Goal: Task Accomplishment & Management: Use online tool/utility

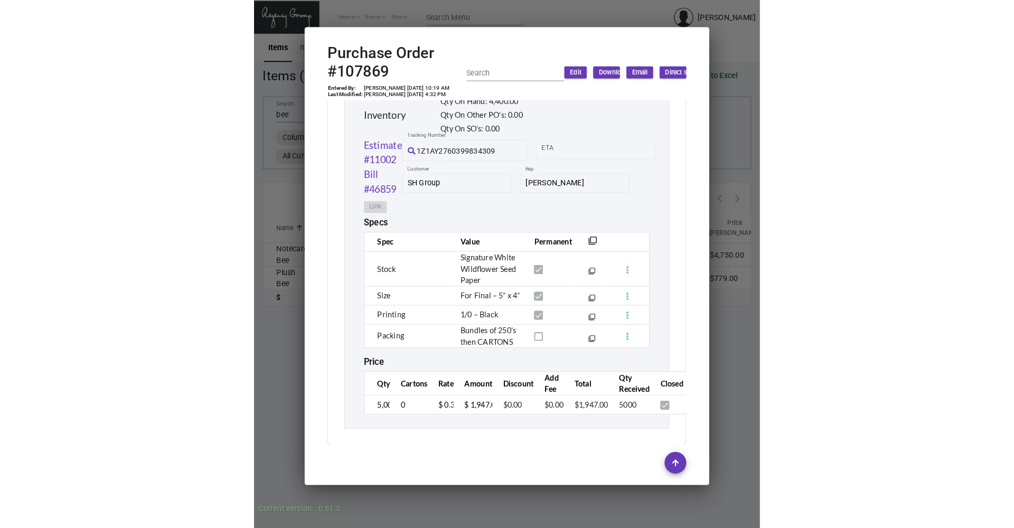
scroll to position [489, 0]
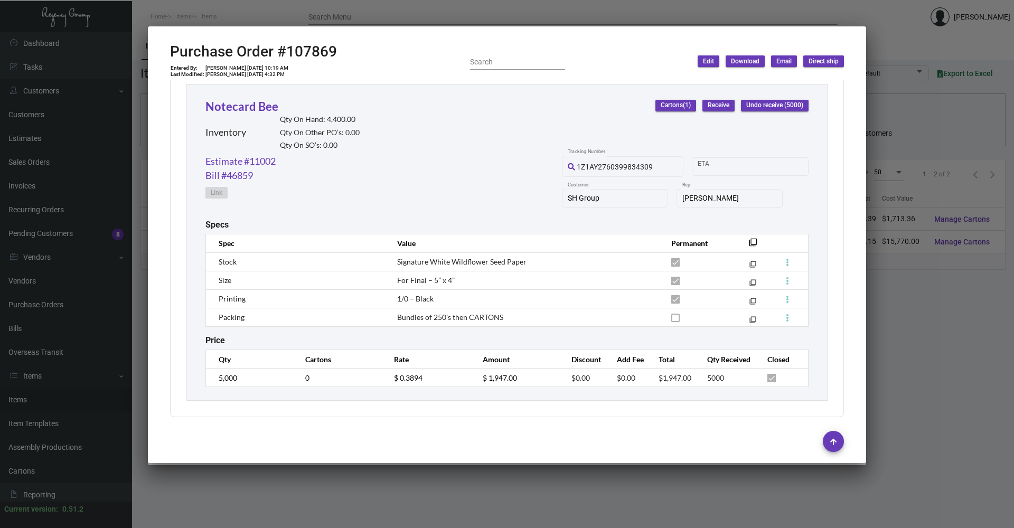
click at [490, 15] on div at bounding box center [507, 264] width 1014 height 528
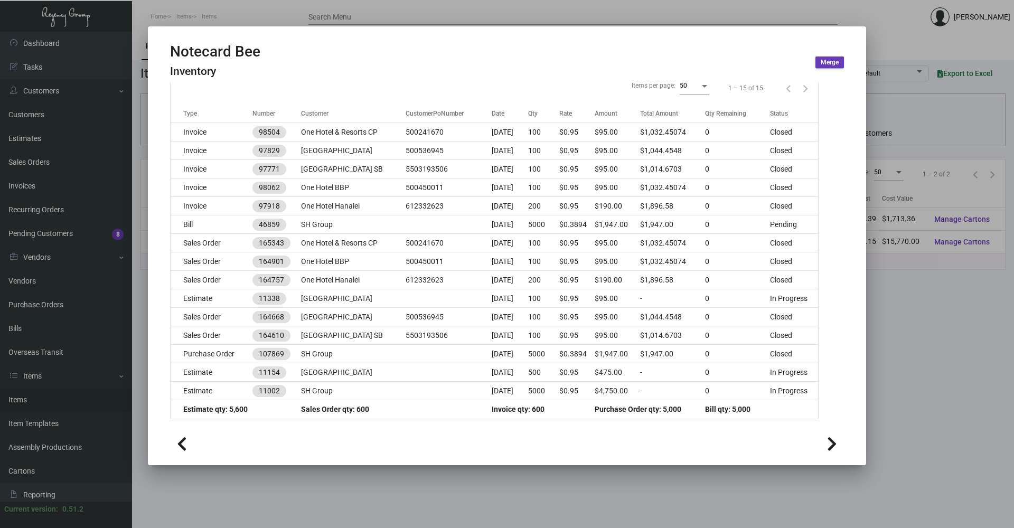
click at [490, 7] on div at bounding box center [507, 264] width 1014 height 528
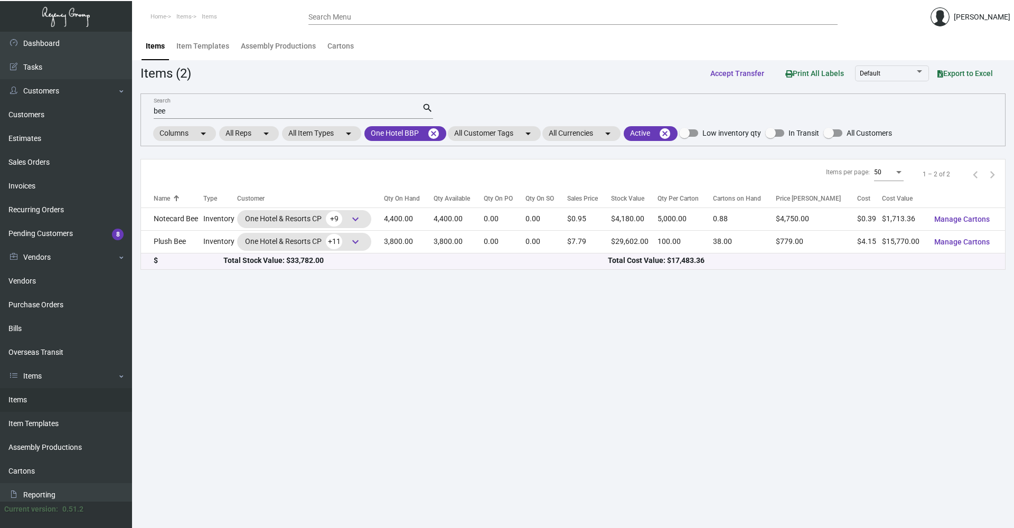
click at [490, 37] on div "Items Item Templates Assembly Productions Cartons" at bounding box center [573, 46] width 866 height 29
click at [432, 131] on mat-icon "cancel" at bounding box center [433, 133] width 13 height 13
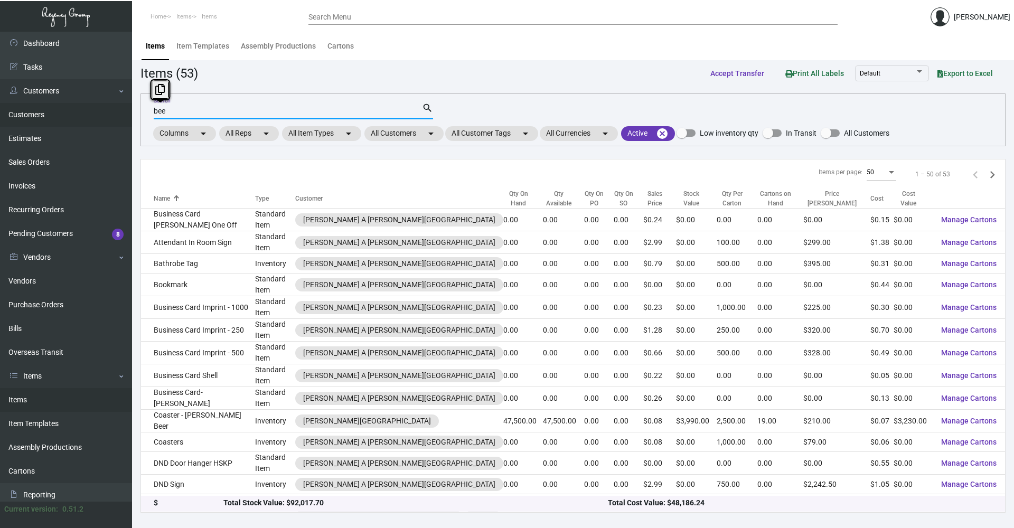
drag, startPoint x: 87, startPoint y: 115, endPoint x: 80, endPoint y: 115, distance: 6.9
click at [80, 115] on div "Dashboard Dashboard Tasks Customers Customers Estimates Sales Orders Invoices R…" at bounding box center [507, 280] width 1014 height 496
type input "\"
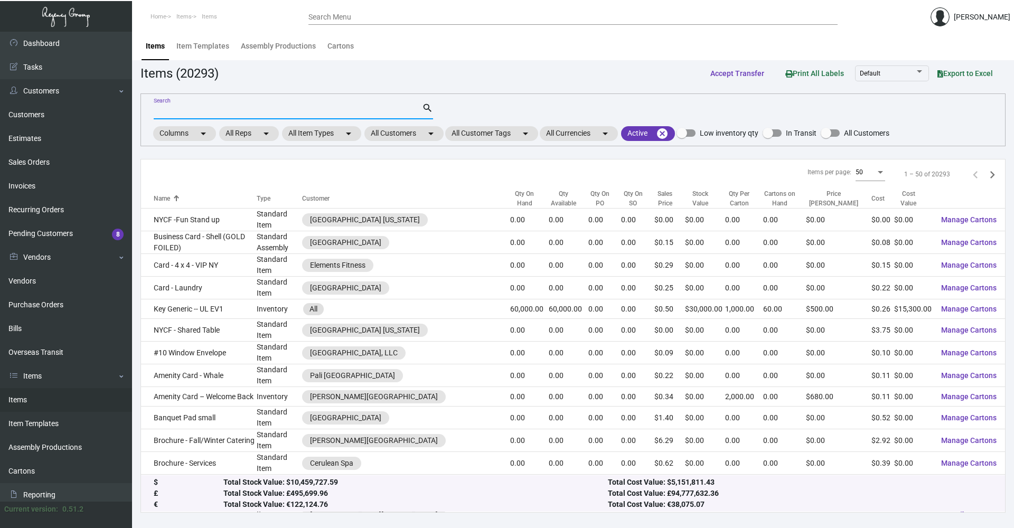
click at [196, 114] on input "Search" at bounding box center [288, 111] width 268 height 8
click at [418, 131] on mat-chip "All Customers arrow_drop_down" at bounding box center [403, 133] width 79 height 15
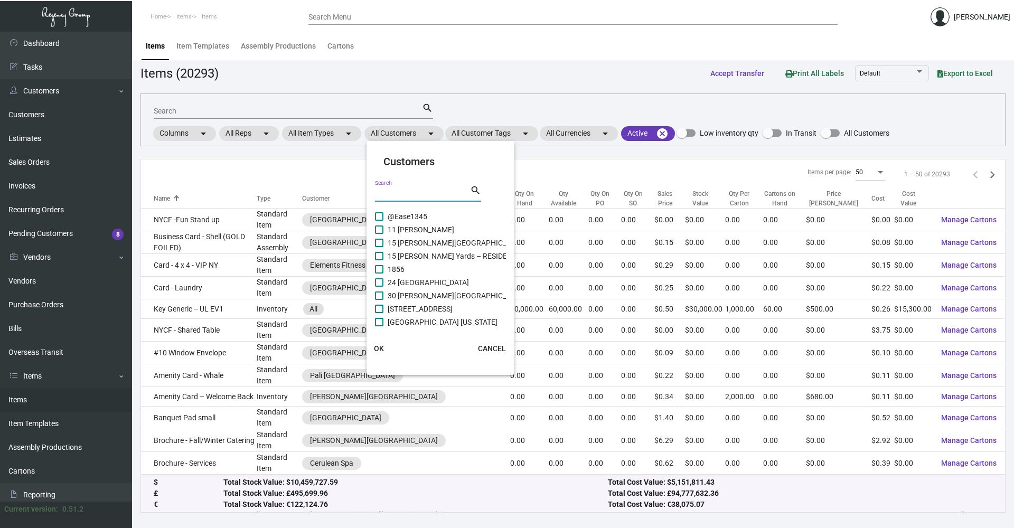
click at [423, 195] on input "Search" at bounding box center [422, 194] width 95 height 8
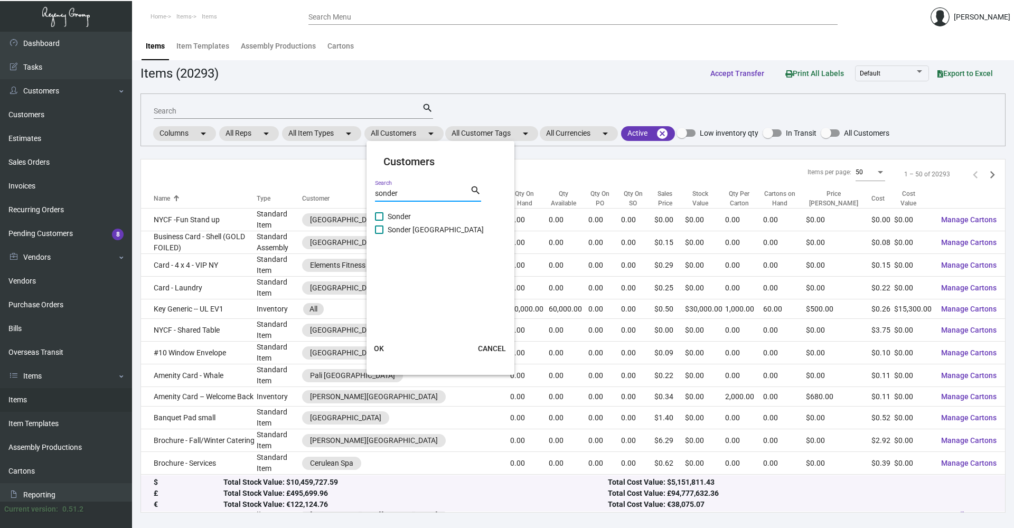
type input "sonder"
click at [418, 212] on mat-checkbox "Sonder" at bounding box center [441, 216] width 132 height 13
click at [414, 220] on mat-checkbox "Sonder" at bounding box center [441, 216] width 132 height 13
click at [375, 215] on span at bounding box center [379, 216] width 8 height 8
click at [379, 221] on input "Sonder" at bounding box center [379, 221] width 1 height 1
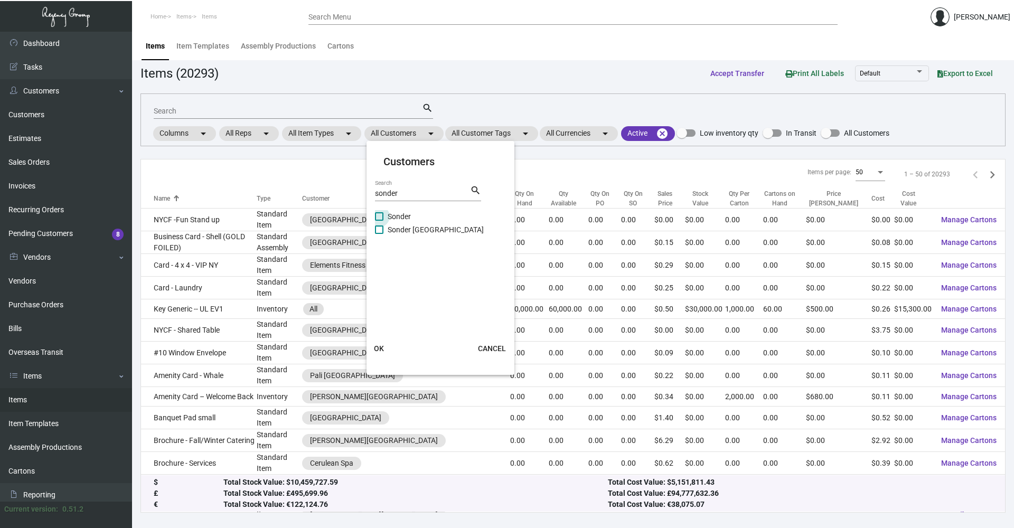
checkbox input "true"
click at [381, 350] on span "OK" at bounding box center [379, 348] width 10 height 8
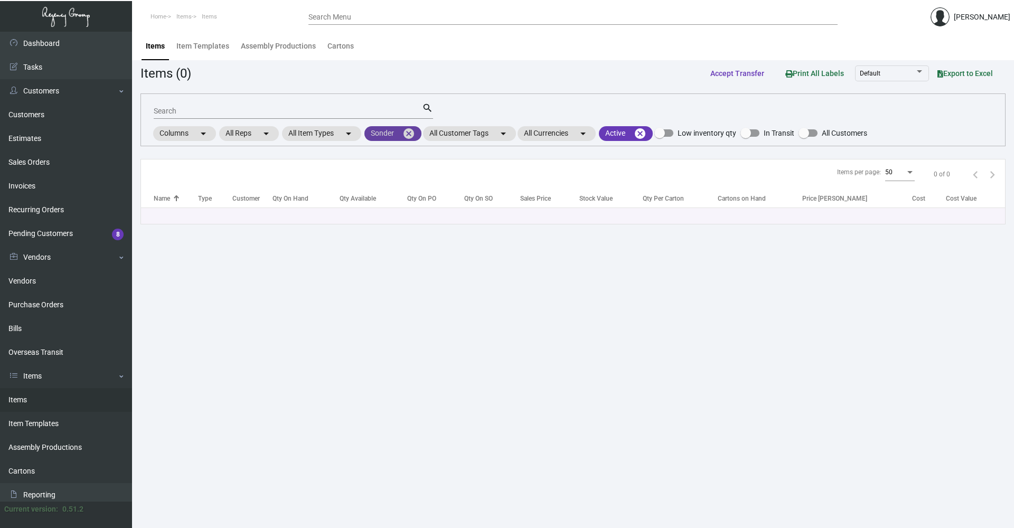
click at [407, 134] on mat-icon "cancel" at bounding box center [408, 133] width 13 height 13
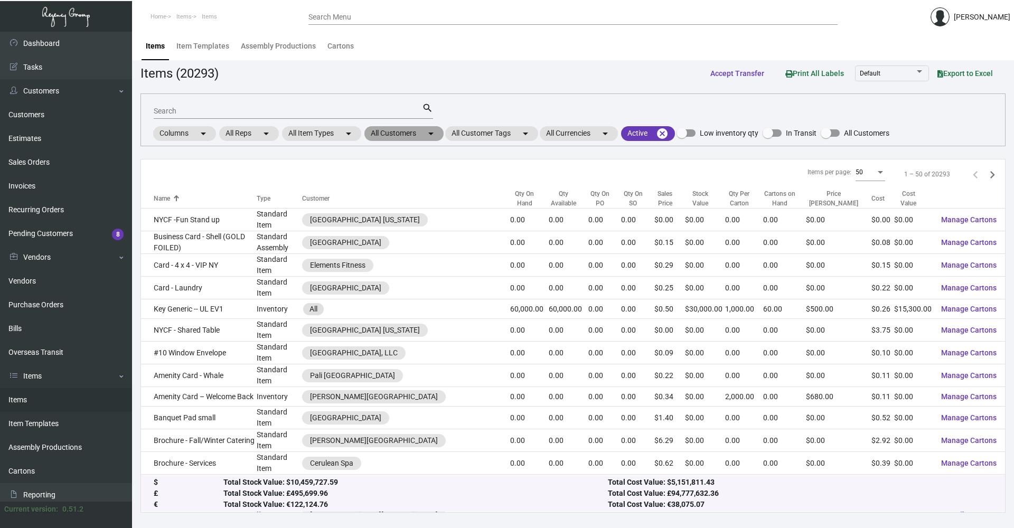
click at [409, 134] on mat-chip "All Customers arrow_drop_down" at bounding box center [403, 133] width 79 height 15
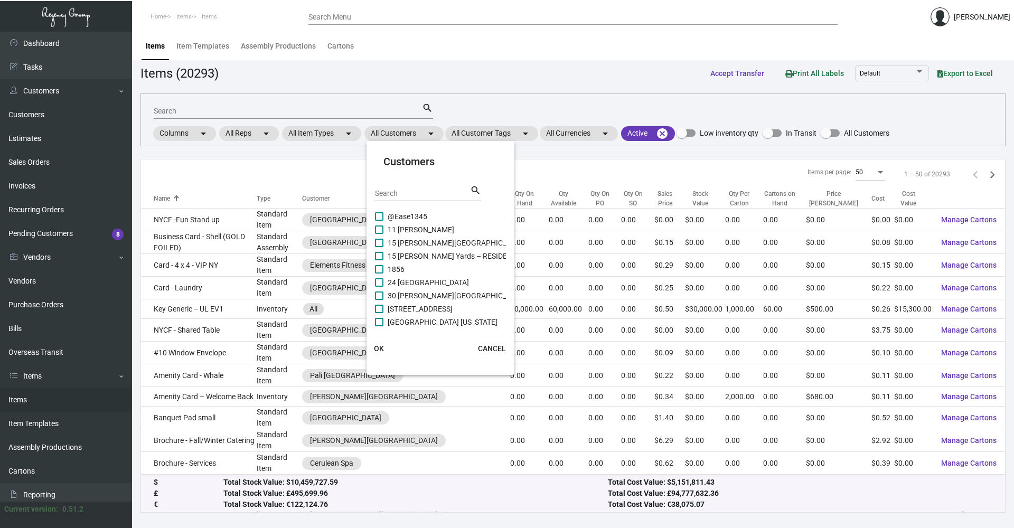
click at [428, 200] on div "Search" at bounding box center [422, 193] width 95 height 16
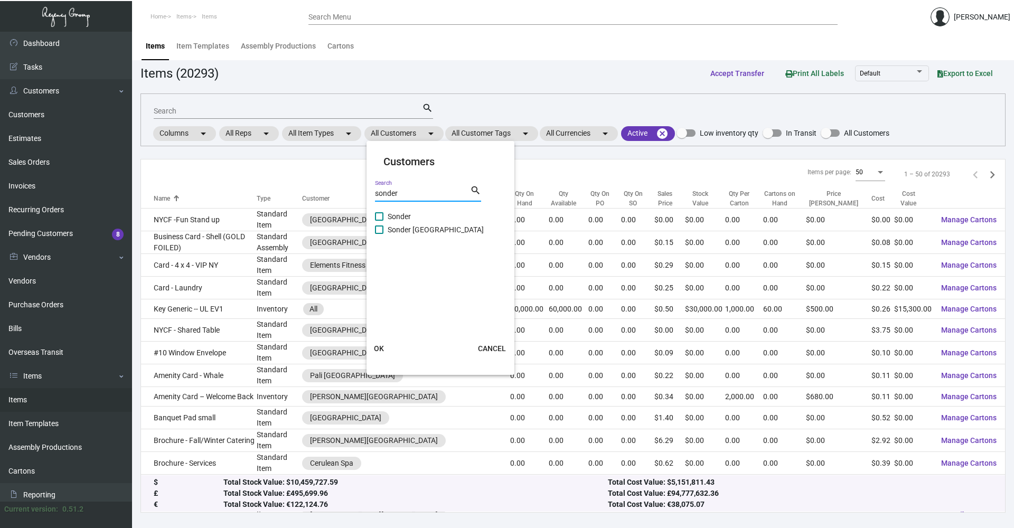
type input "sonder"
click at [415, 225] on span "Sonder [GEOGRAPHIC_DATA]" at bounding box center [436, 229] width 96 height 13
click at [379, 234] on input "Sonder [GEOGRAPHIC_DATA]" at bounding box center [379, 234] width 1 height 1
checkbox input "true"
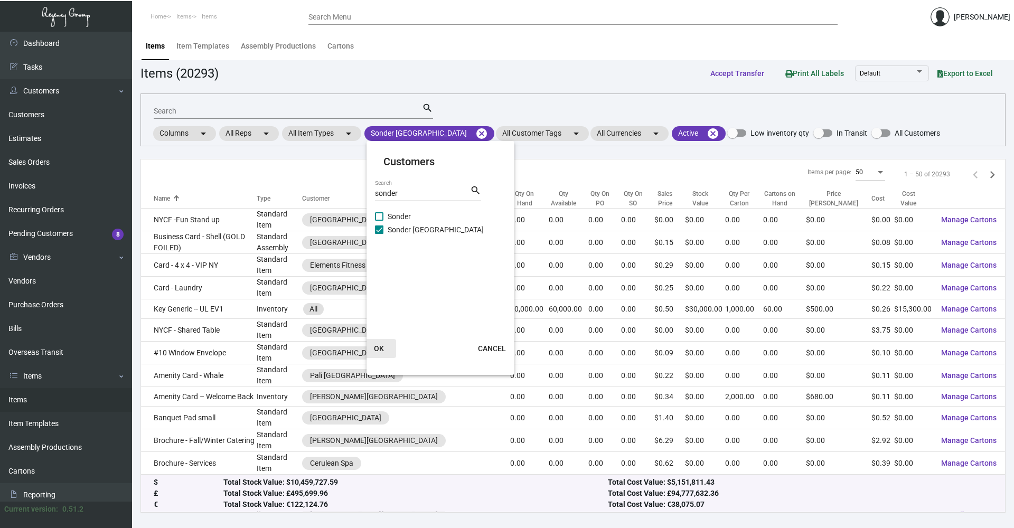
click at [380, 349] on span "OK" at bounding box center [379, 348] width 10 height 8
